Goal: Entertainment & Leisure: Consume media (video, audio)

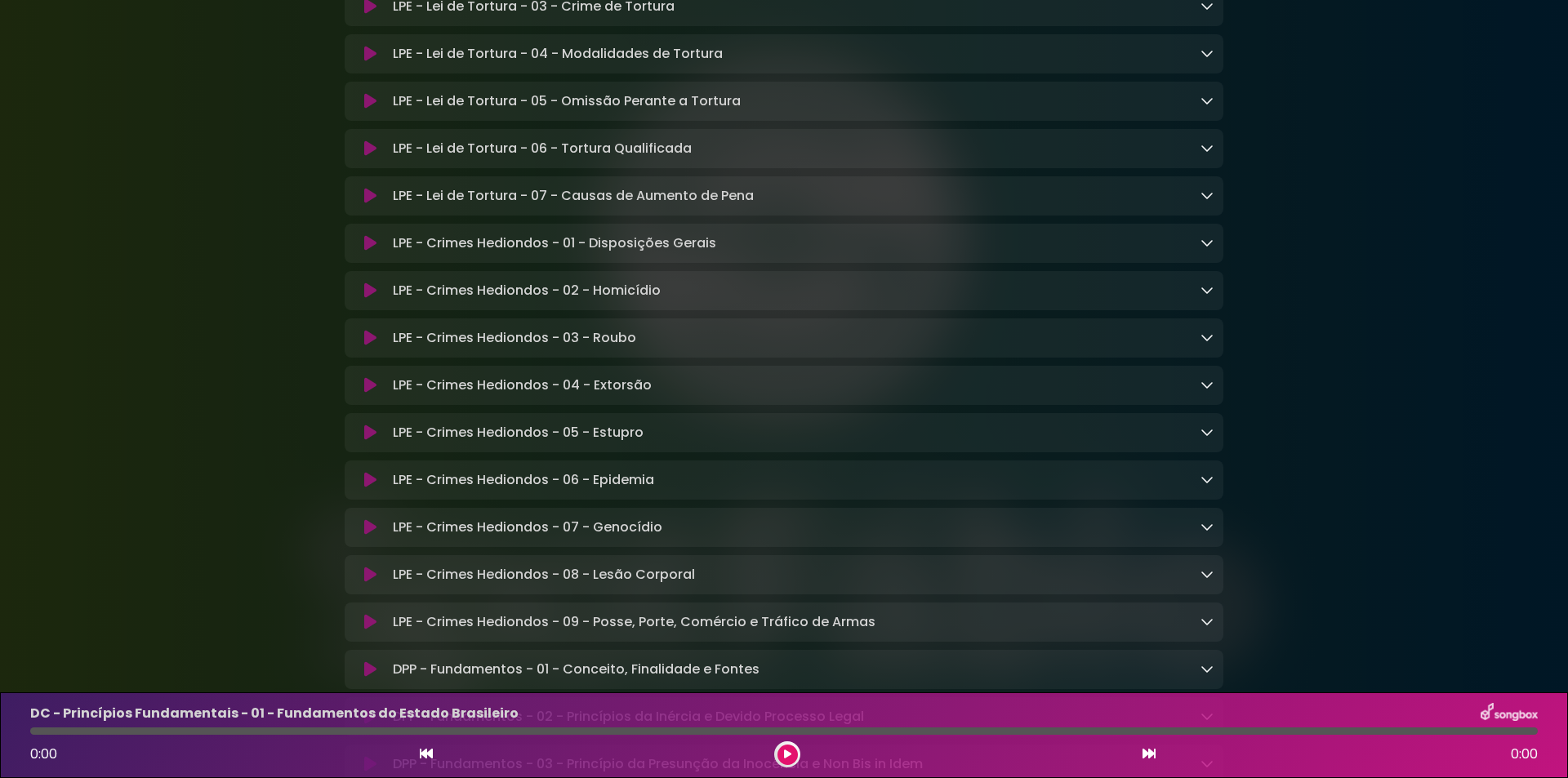
scroll to position [4818, 0]
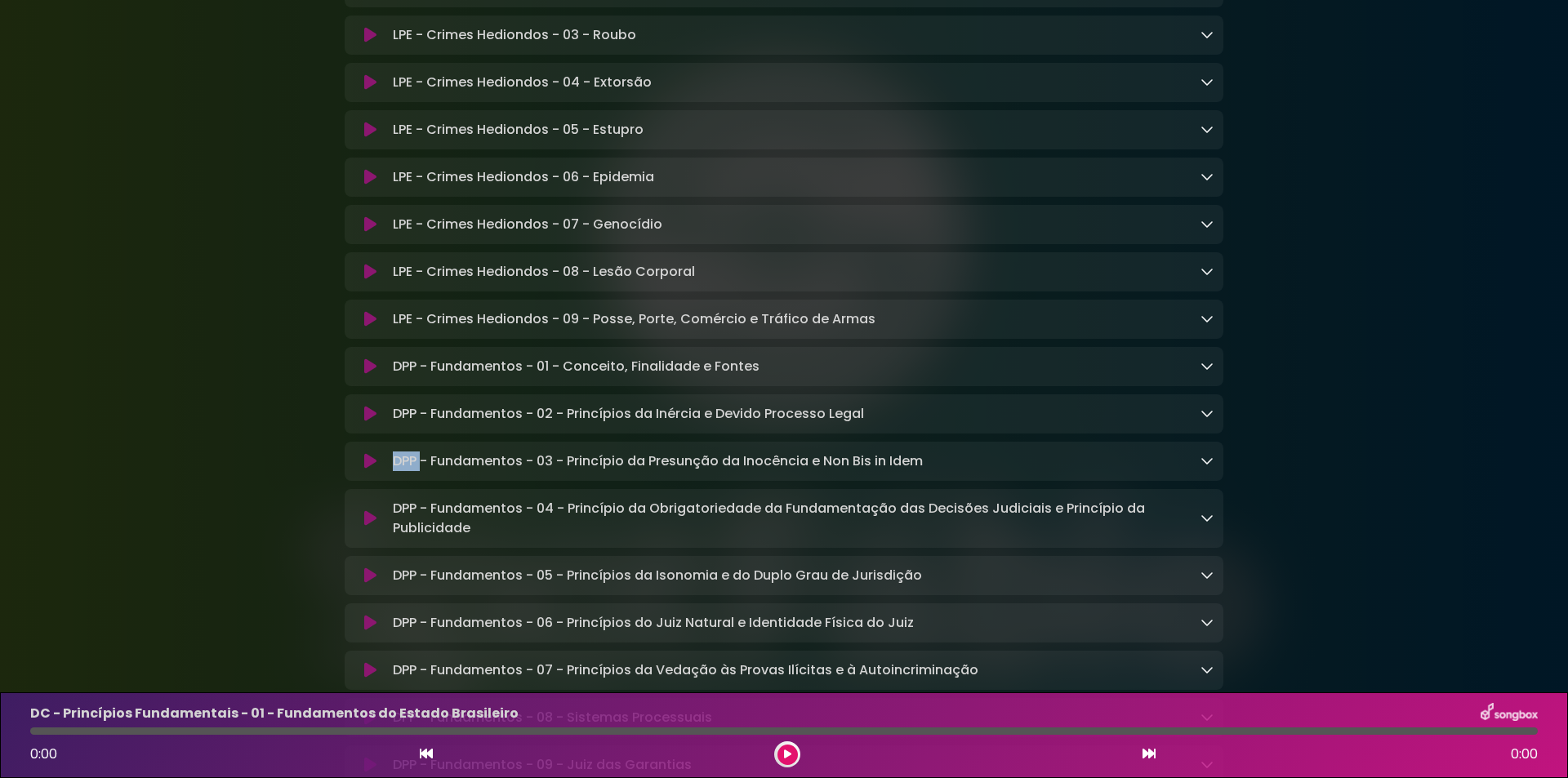
drag, startPoint x: 422, startPoint y: 545, endPoint x: 374, endPoint y: 545, distance: 48.0
click at [374, 471] on div "DPP - Fundamentos - 03 - Princípio da Presunção da Inocência e Non Bis in Idem …" at bounding box center [784, 461] width 859 height 20
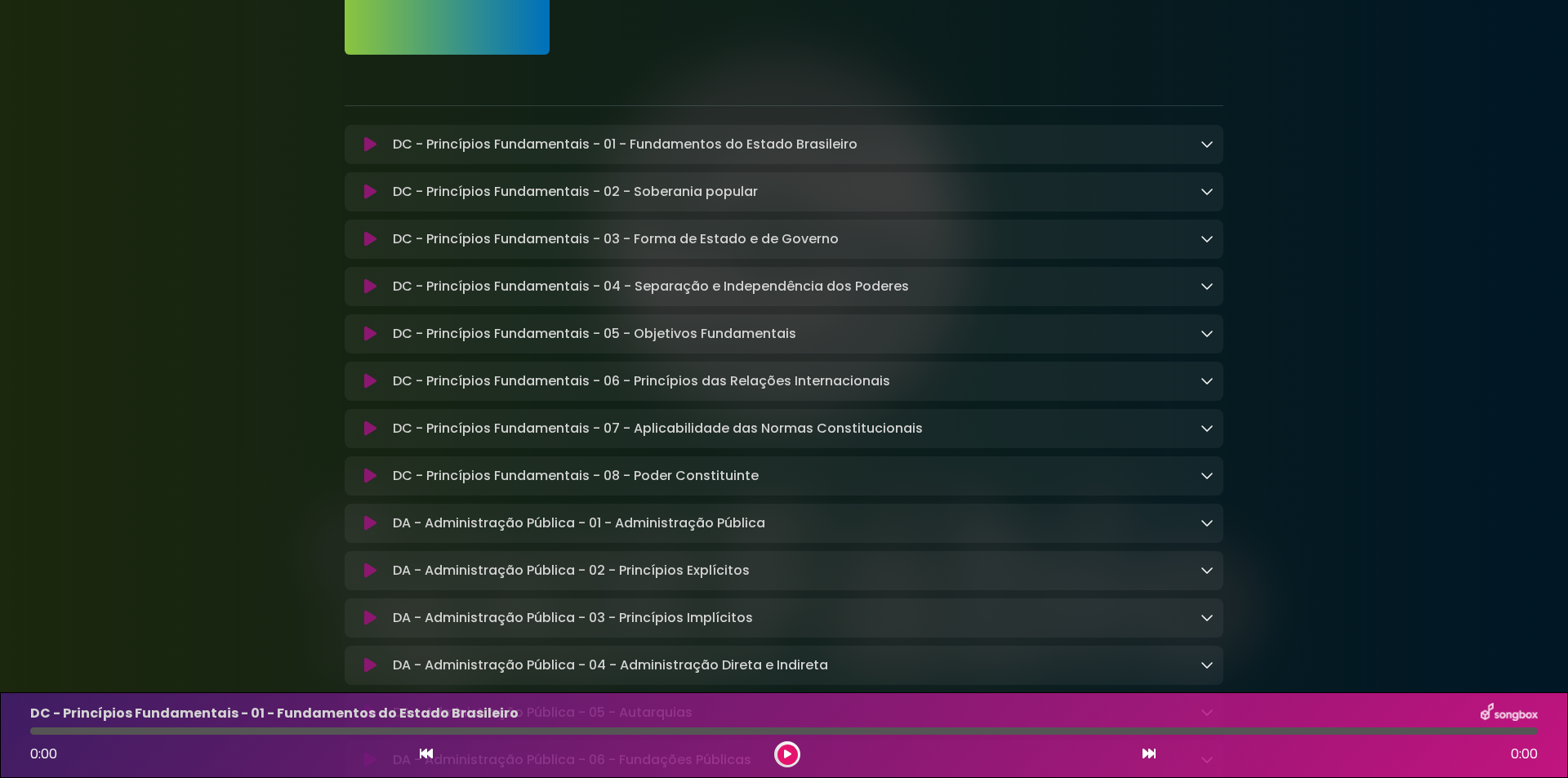
scroll to position [327, 0]
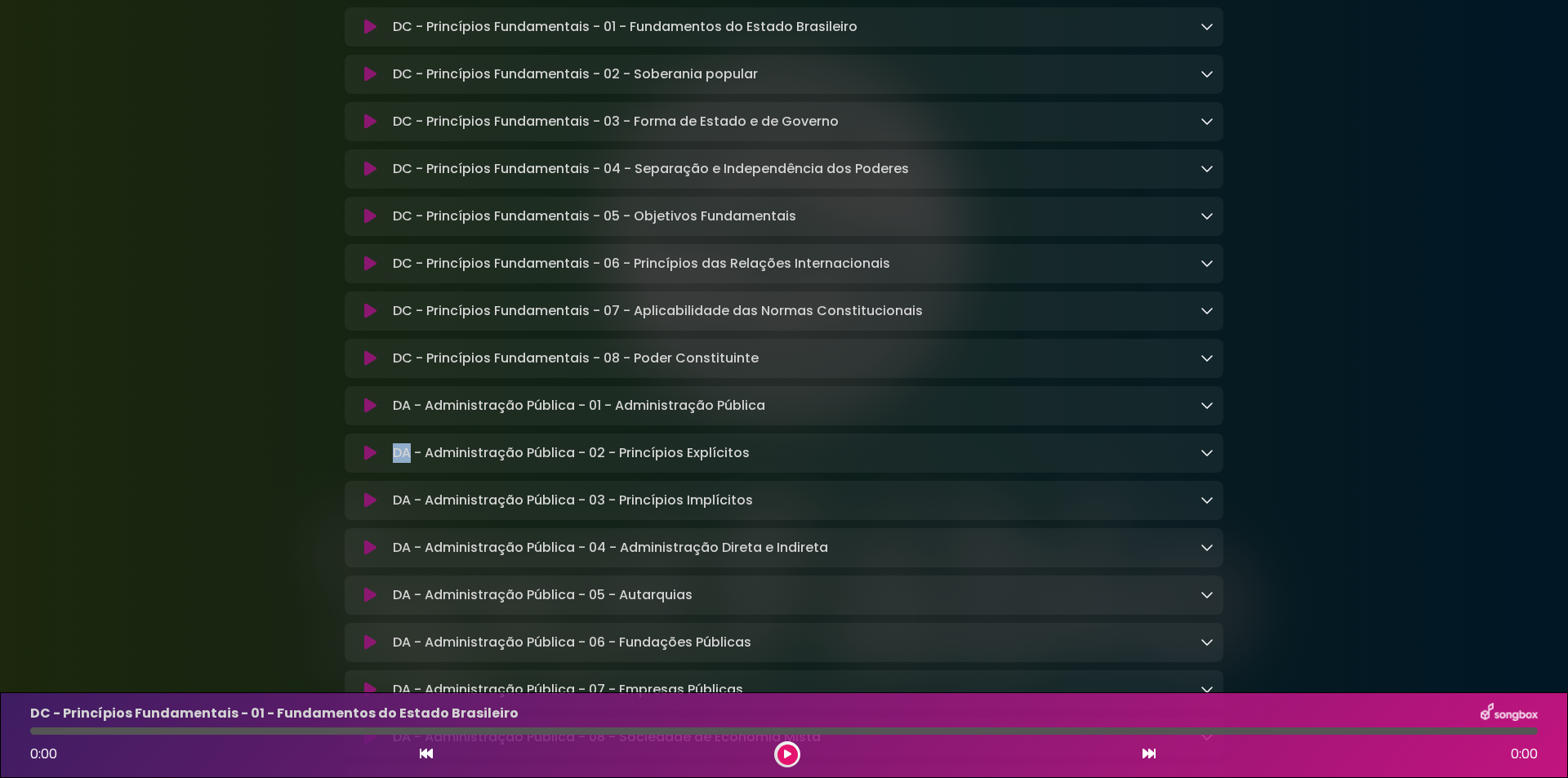
drag, startPoint x: 407, startPoint y: 462, endPoint x: 382, endPoint y: 459, distance: 25.2
click at [382, 459] on div "DA - Administração Pública - 02 - Princípios Explícitos Loading Track..." at bounding box center [784, 453] width 859 height 20
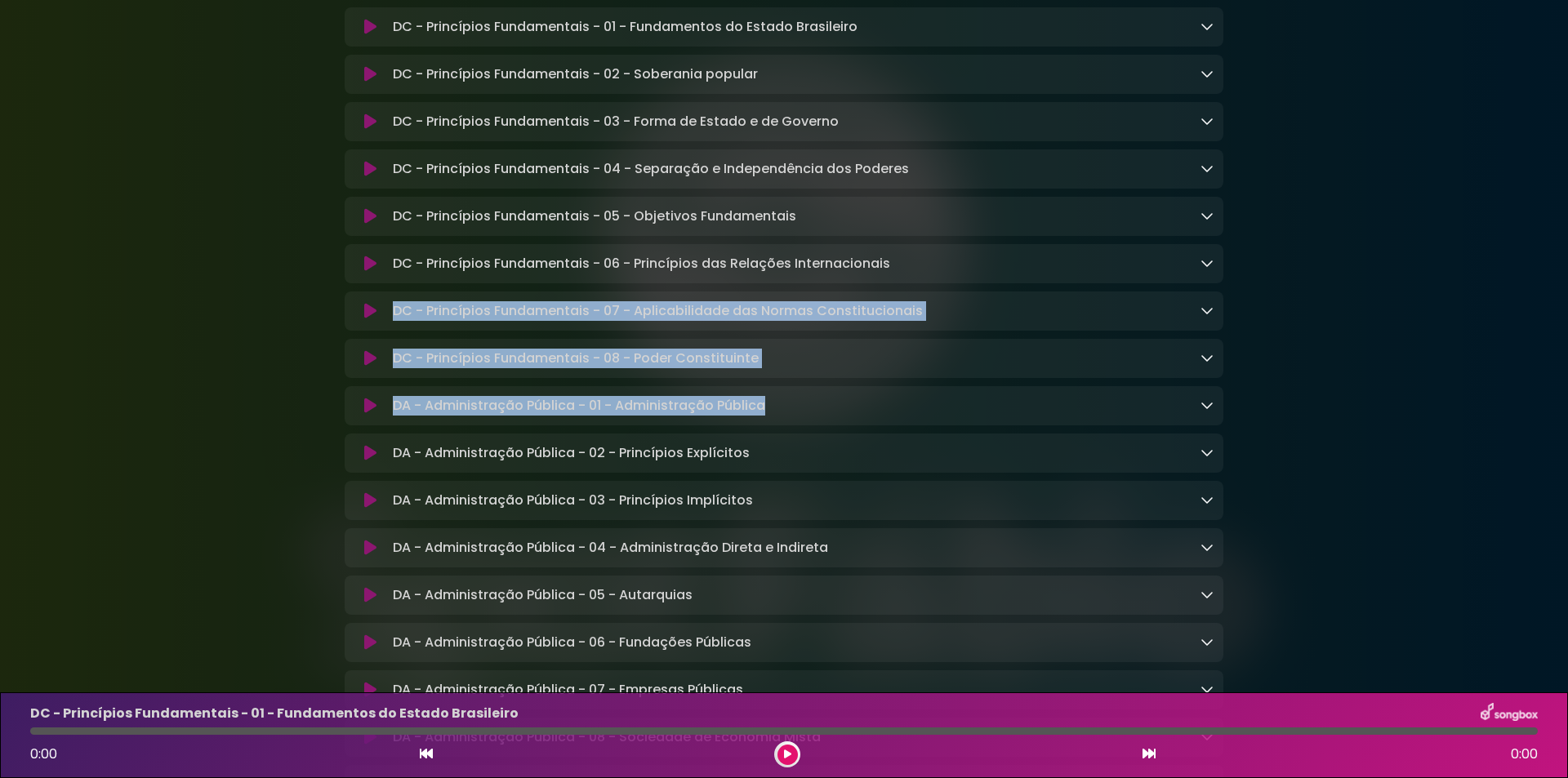
drag, startPoint x: 333, startPoint y: 334, endPoint x: 787, endPoint y: 384, distance: 456.7
click at [787, 368] on div "DC - Princípios Fundamentais - 08 - Poder Constituinte Loading Track..." at bounding box center [800, 358] width 827 height 20
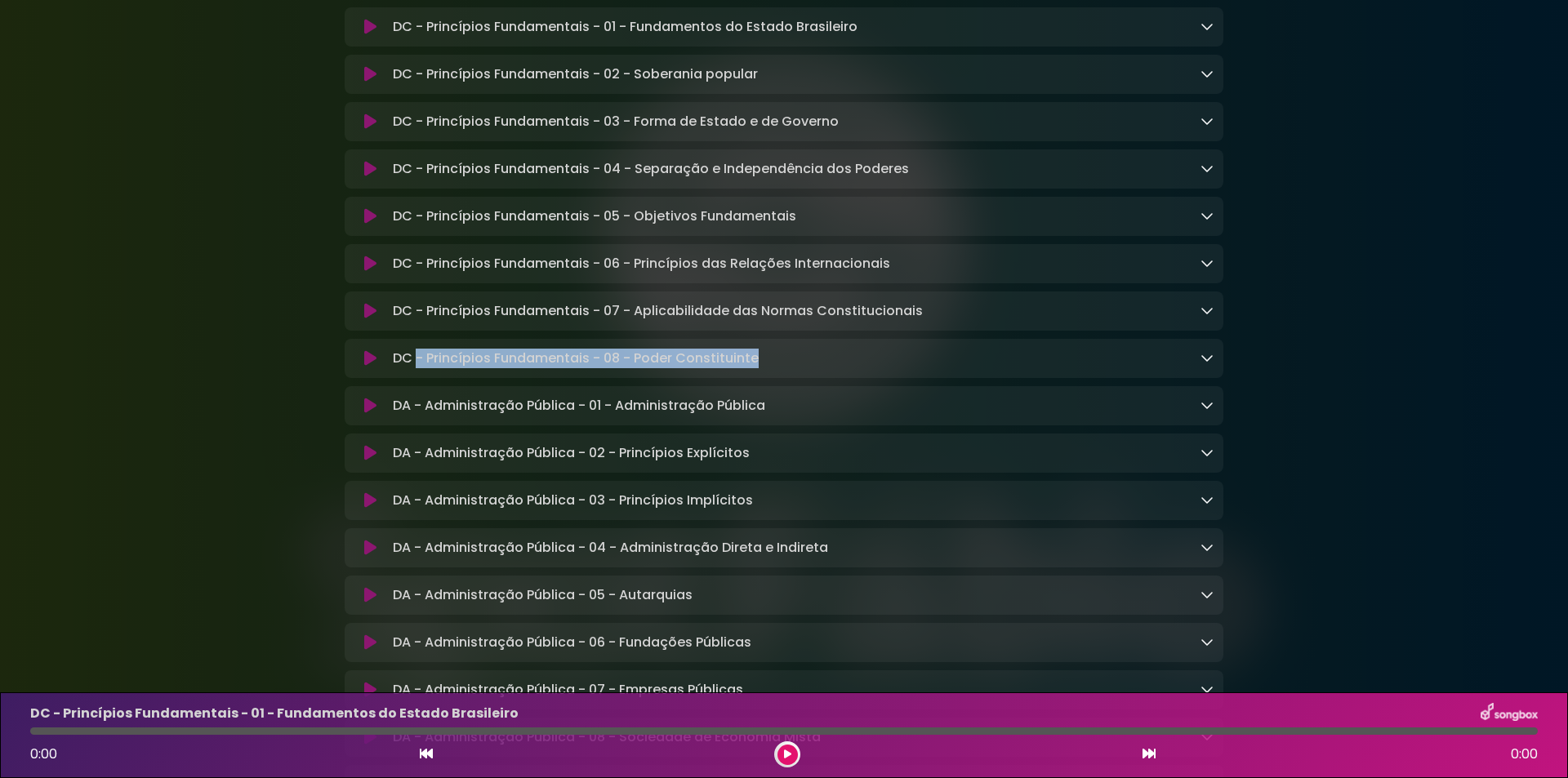
drag, startPoint x: 790, startPoint y: 363, endPoint x: 418, endPoint y: 366, distance: 372.0
click at [418, 366] on div "DC - Princípios Fundamentais - 08 - Poder Constituinte Loading Track..." at bounding box center [800, 358] width 827 height 20
click at [377, 367] on button at bounding box center [370, 358] width 32 height 17
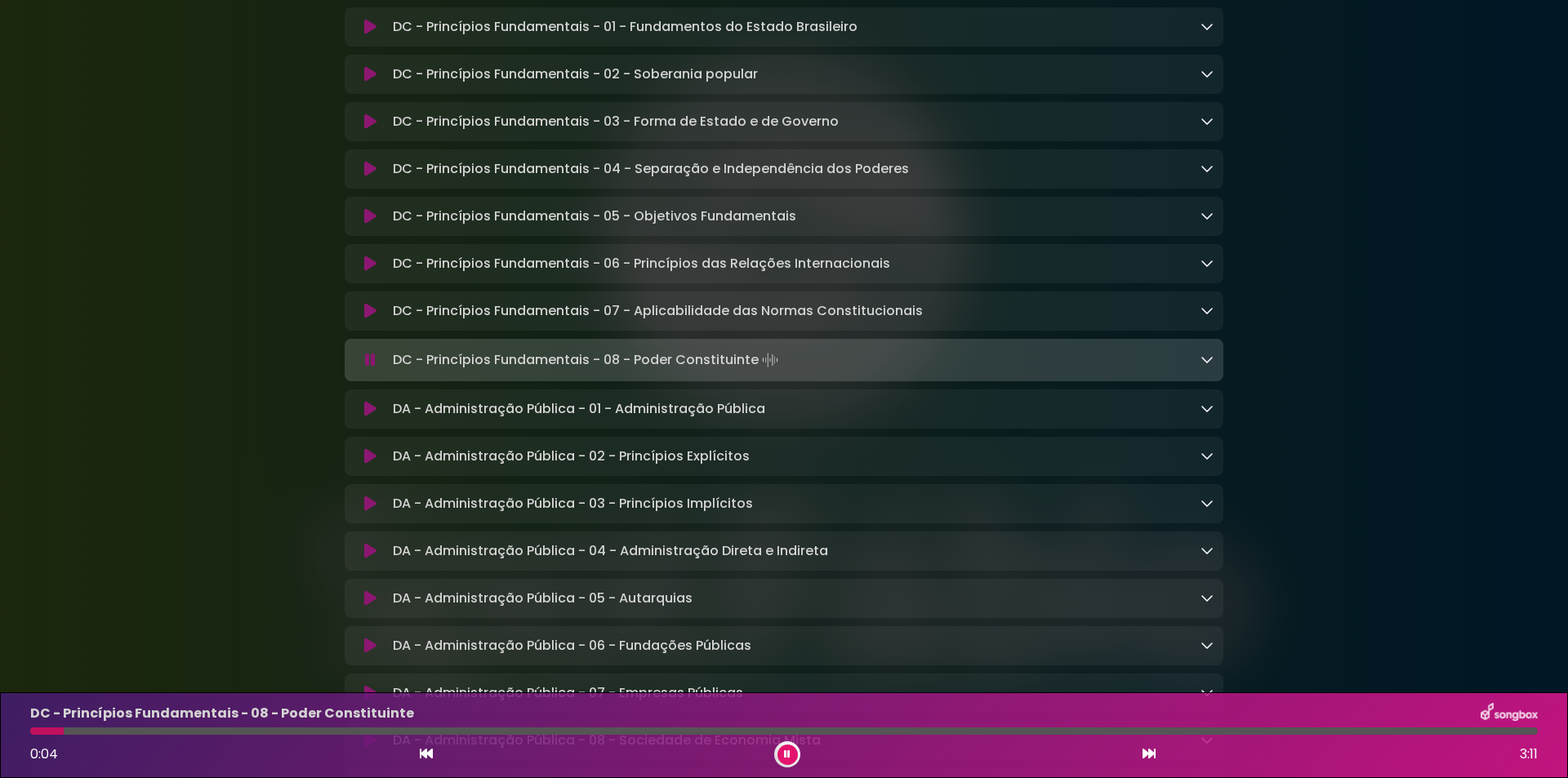
click at [799, 749] on div at bounding box center [787, 755] width 26 height 26
click at [782, 761] on button at bounding box center [787, 755] width 21 height 21
